Goal: Information Seeking & Learning: Stay updated

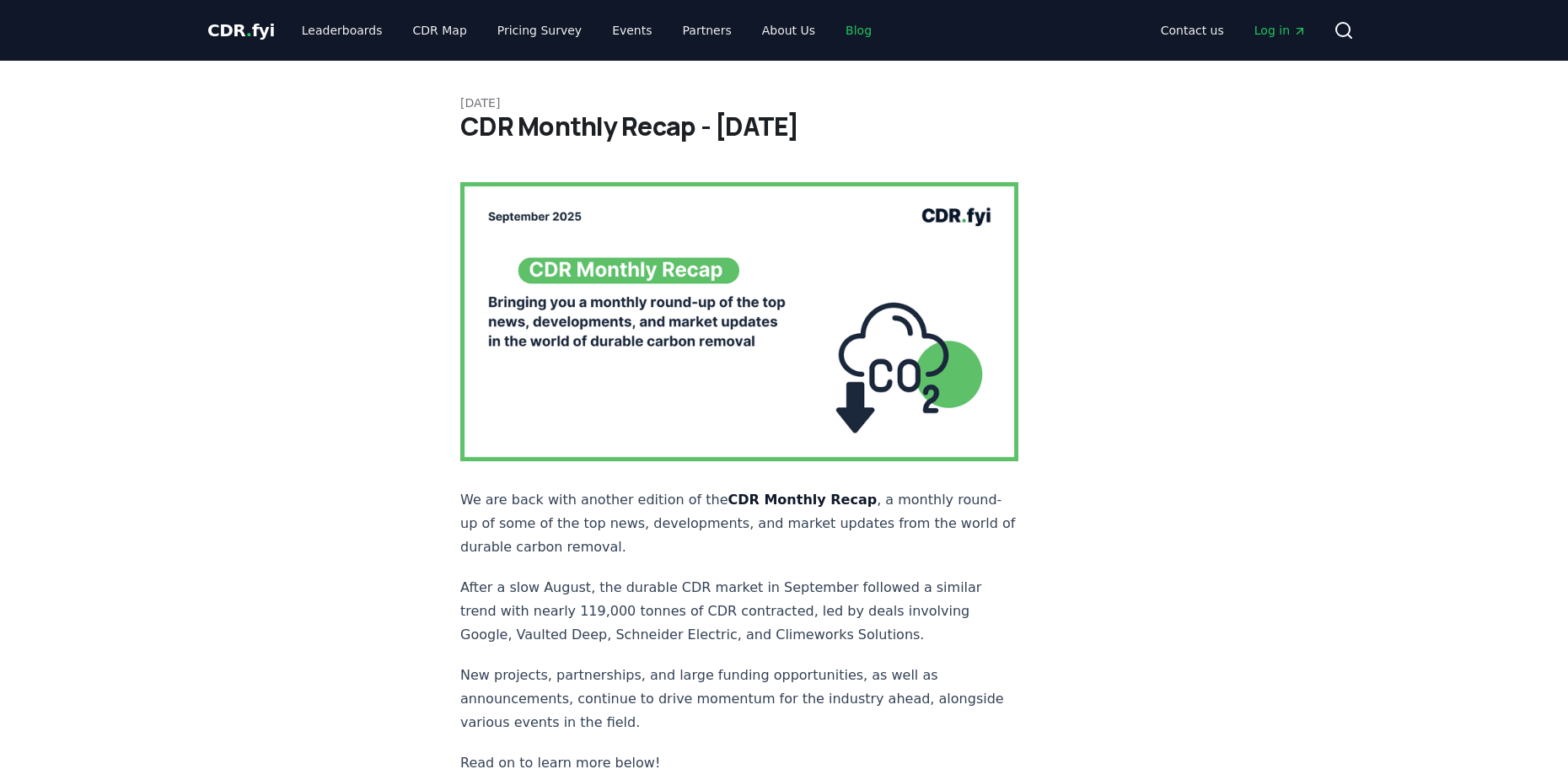
click at [832, 33] on link "Blog" at bounding box center [859, 30] width 53 height 30
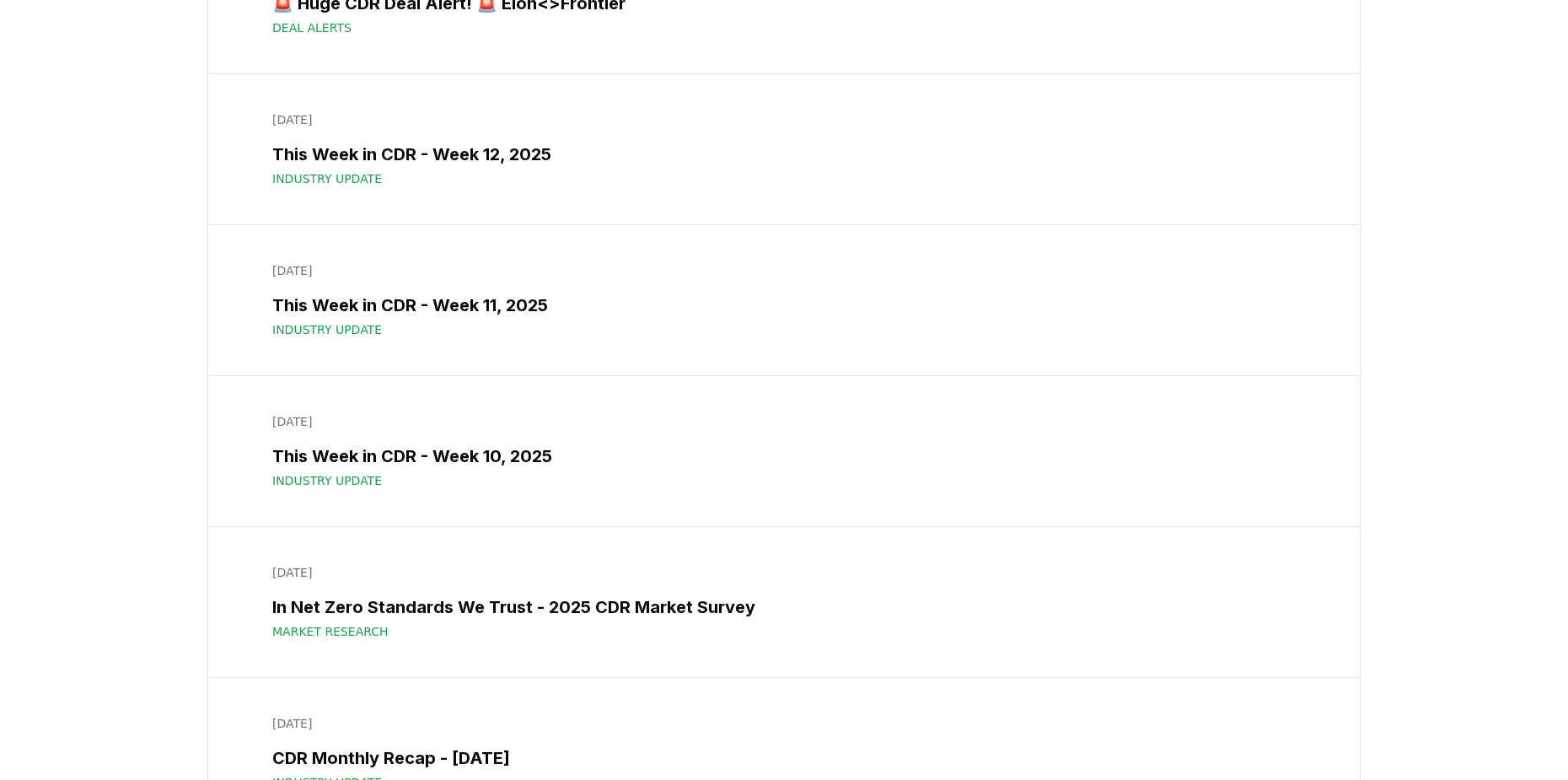
scroll to position [10634, 0]
